Goal: Use online tool/utility: Utilize a website feature to perform a specific function

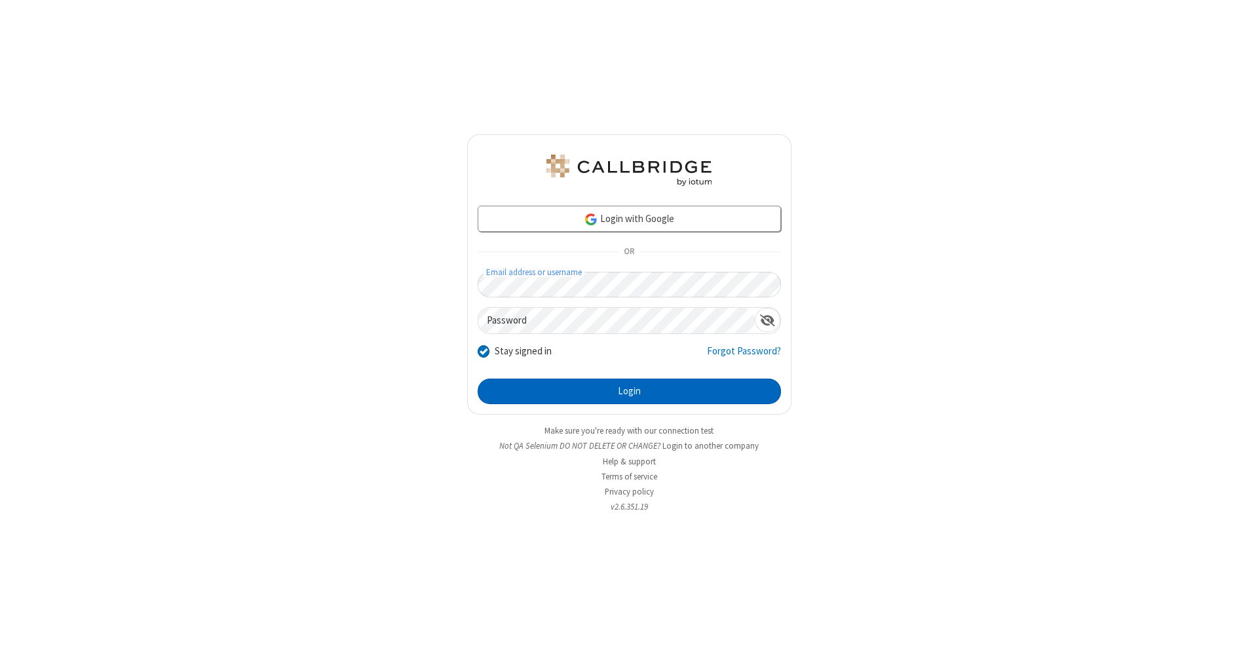
click at [629, 392] on button "Login" at bounding box center [629, 392] width 303 height 26
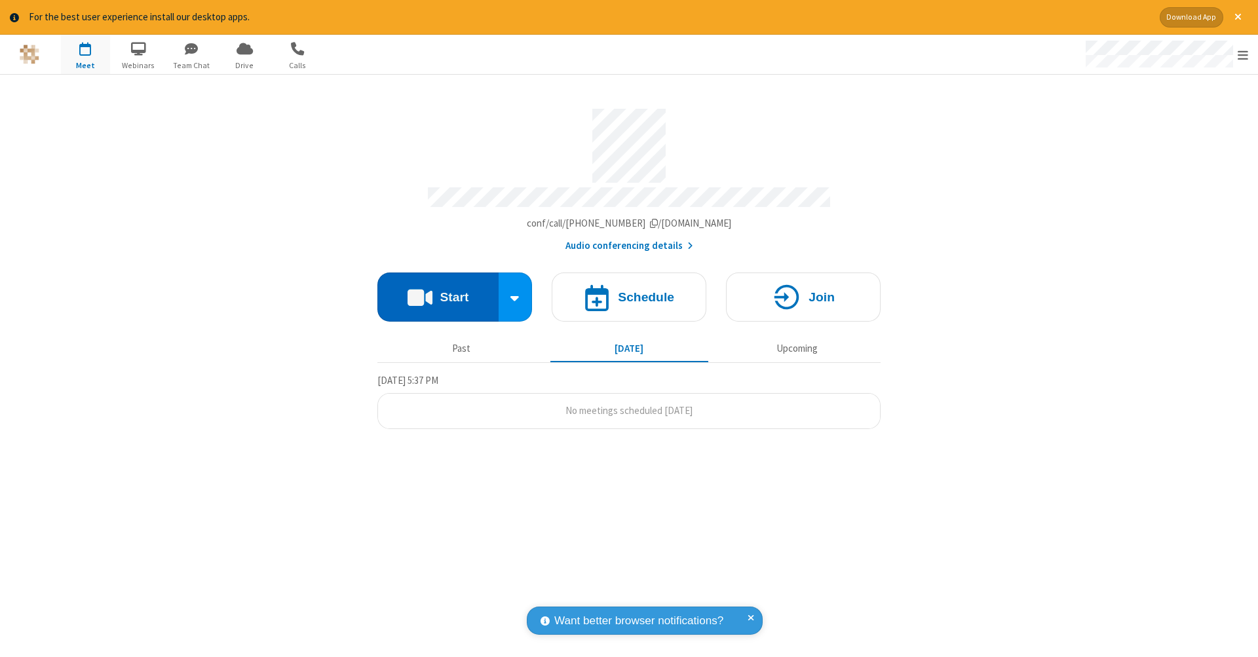
click at [438, 290] on button "Start" at bounding box center [437, 297] width 121 height 49
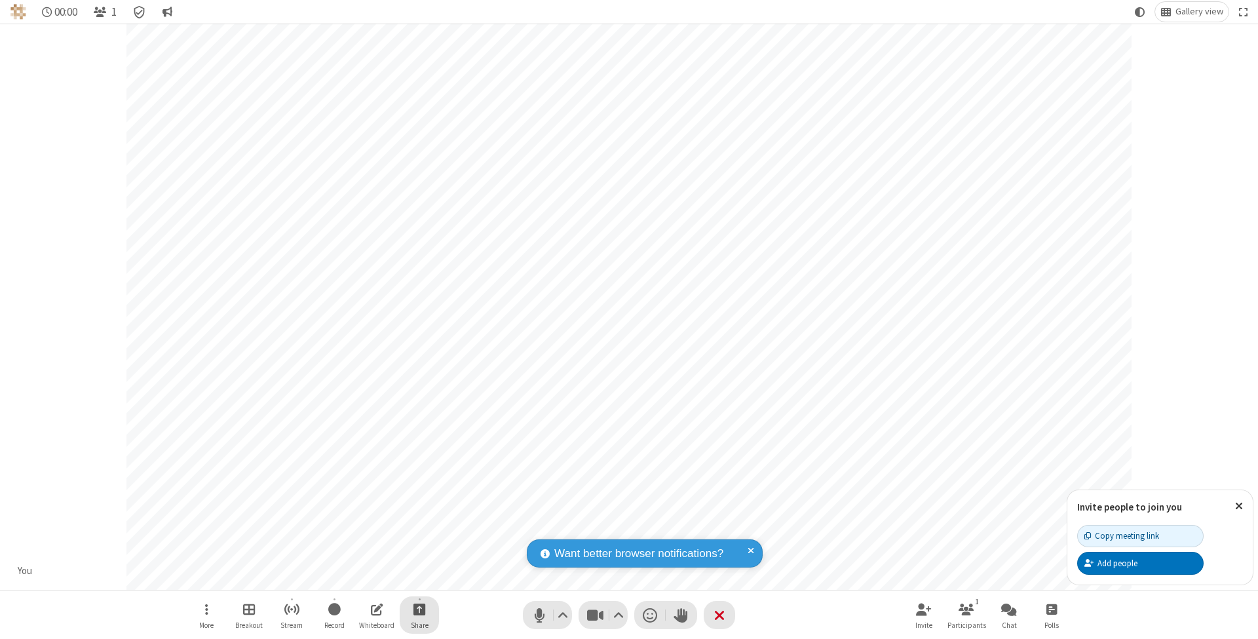
click at [419, 609] on span "Start sharing" at bounding box center [419, 609] width 12 height 16
click at [419, 530] on span "Share additional camera" at bounding box center [427, 532] width 97 height 11
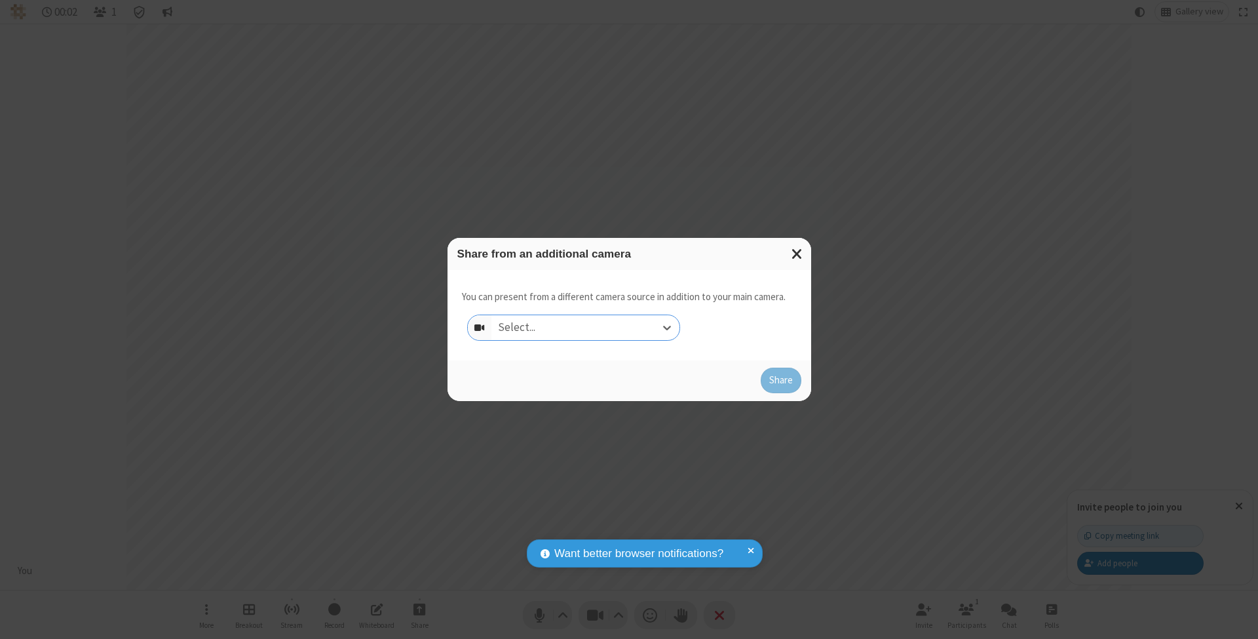
click at [585, 327] on div "Select..." at bounding box center [585, 327] width 188 height 25
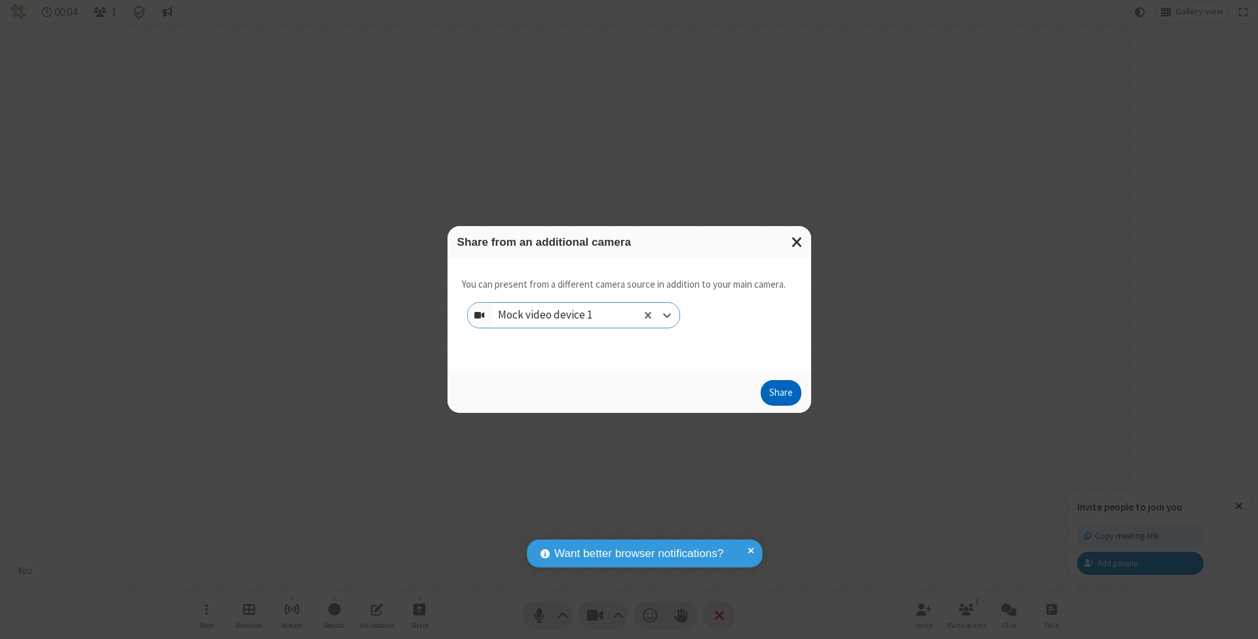
click at [780, 405] on button "Share" at bounding box center [781, 393] width 41 height 26
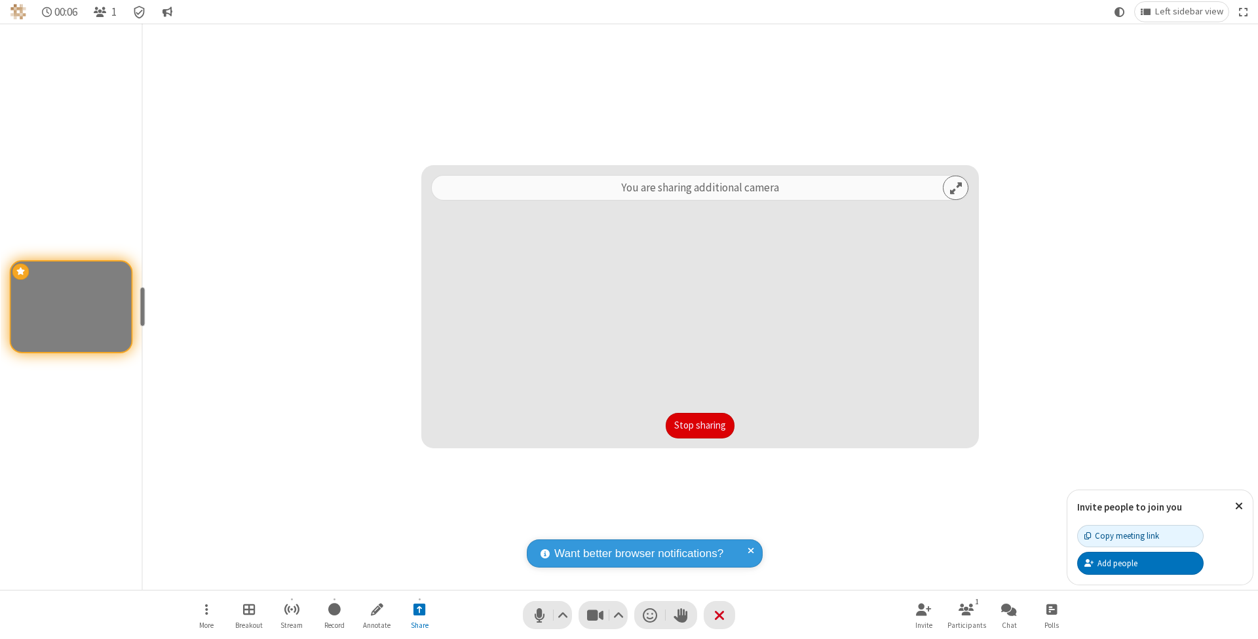
click at [700, 425] on button "Stop sharing" at bounding box center [700, 426] width 69 height 26
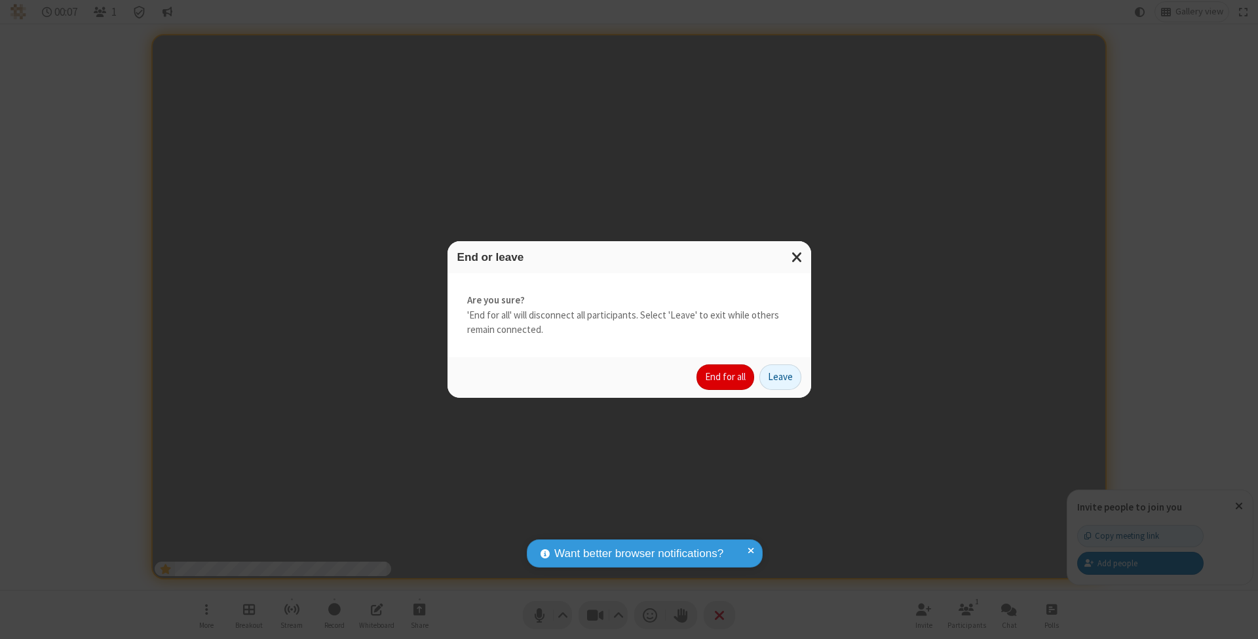
click at [726, 376] on button "End for all" at bounding box center [725, 377] width 58 height 26
